Goal: Task Accomplishment & Management: Complete application form

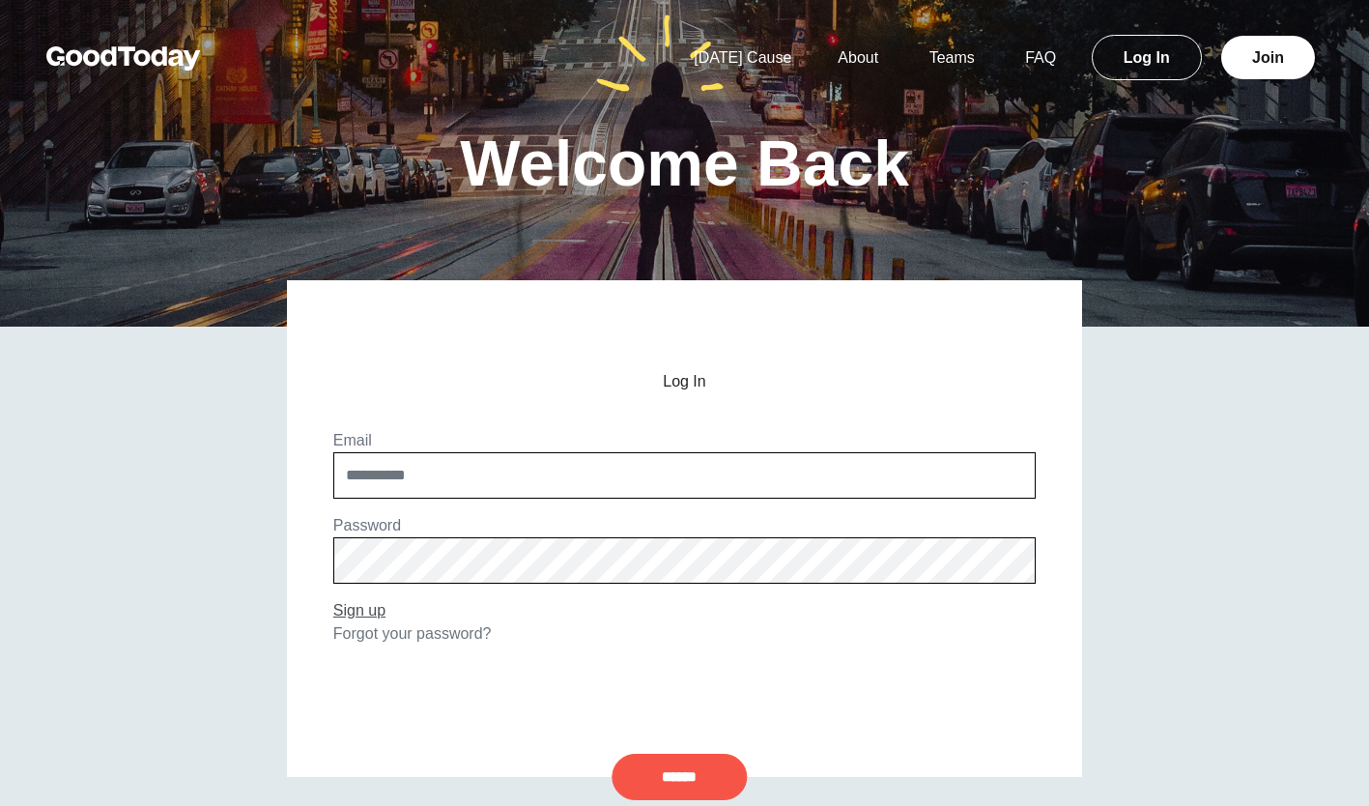
click at [367, 610] on link "Sign up" at bounding box center [359, 610] width 52 height 16
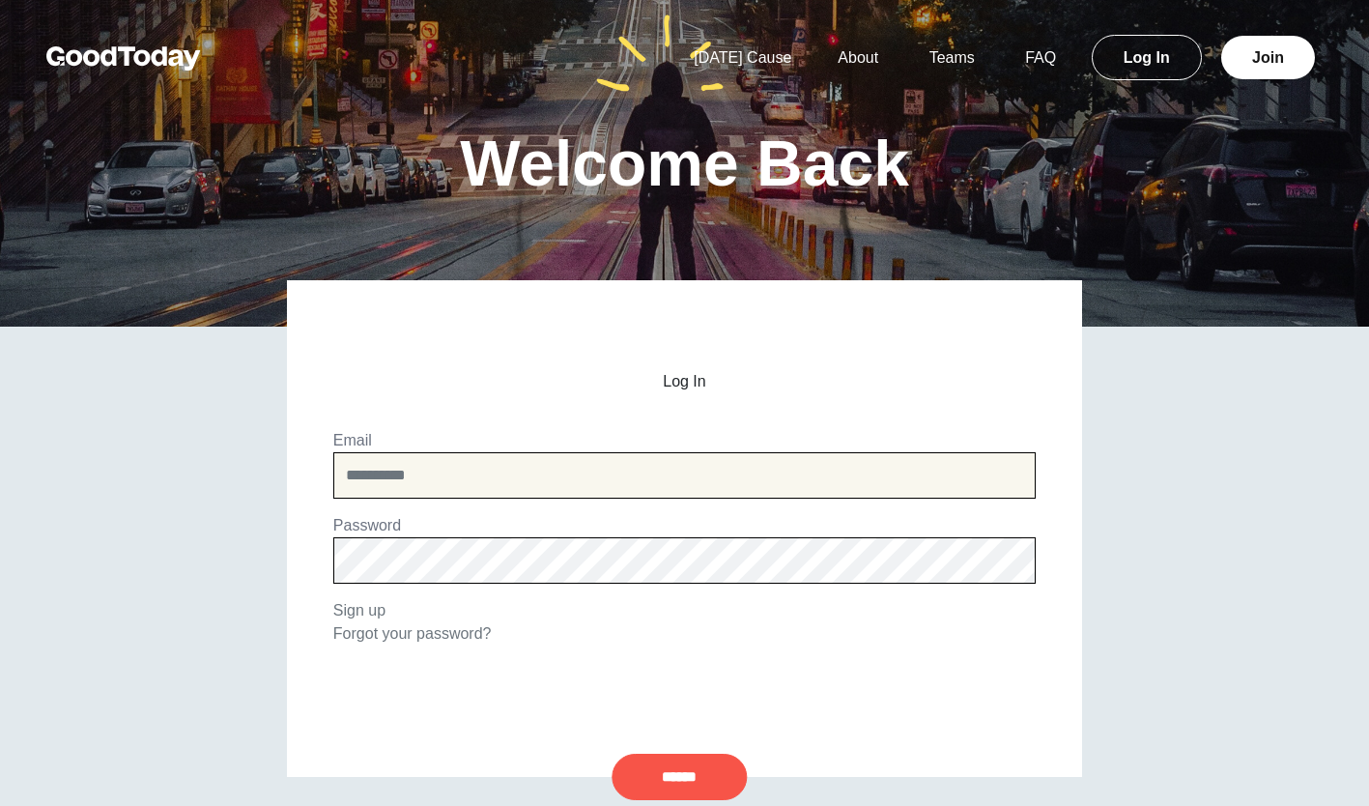
click at [457, 476] on input "email" at bounding box center [684, 475] width 703 height 46
type input "**********"
